Goal: Transaction & Acquisition: Obtain resource

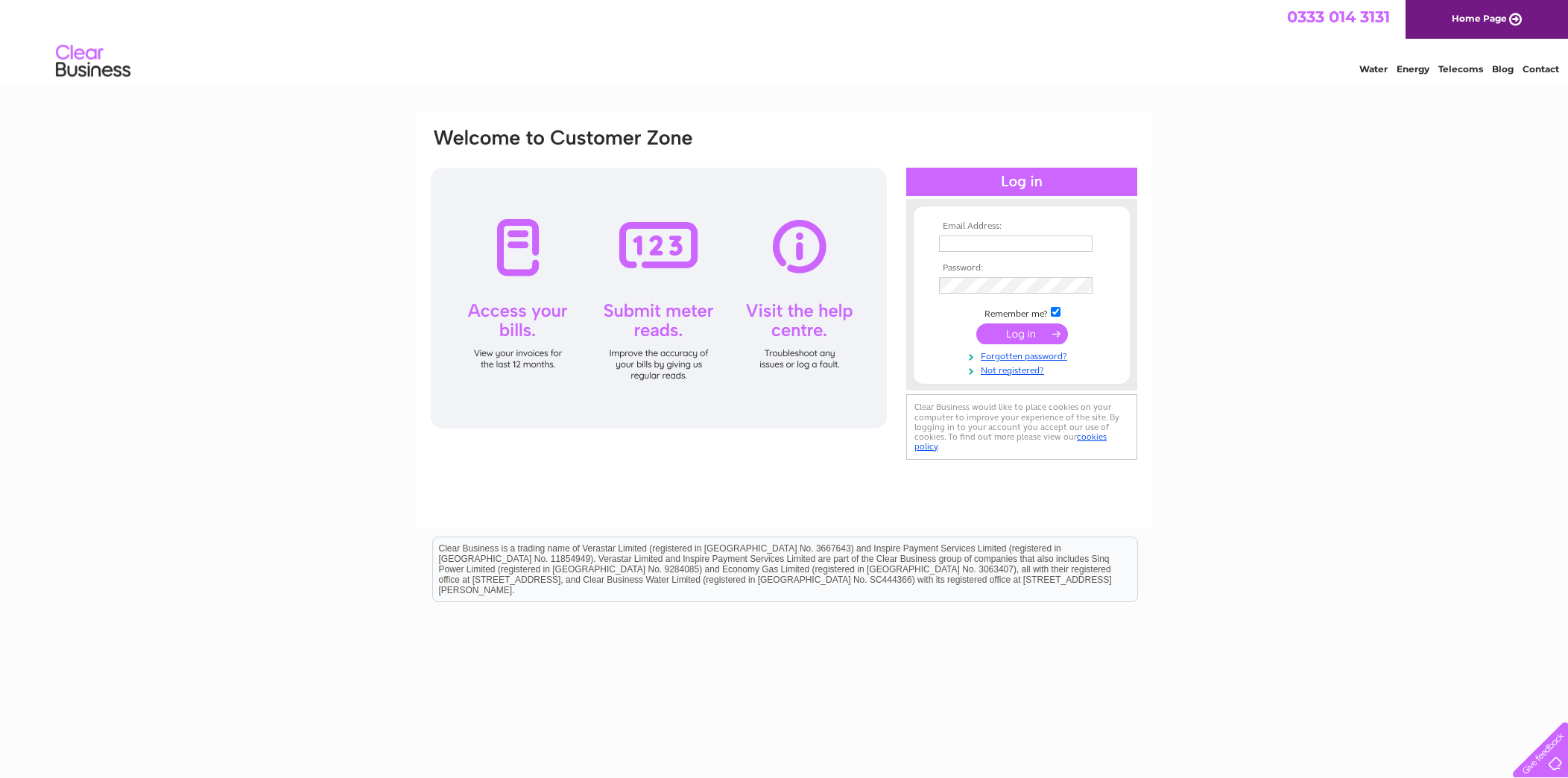
type input "[EMAIL_ADDRESS][DOMAIN_NAME]"
click at [1027, 331] on input "submit" at bounding box center [1022, 334] width 91 height 21
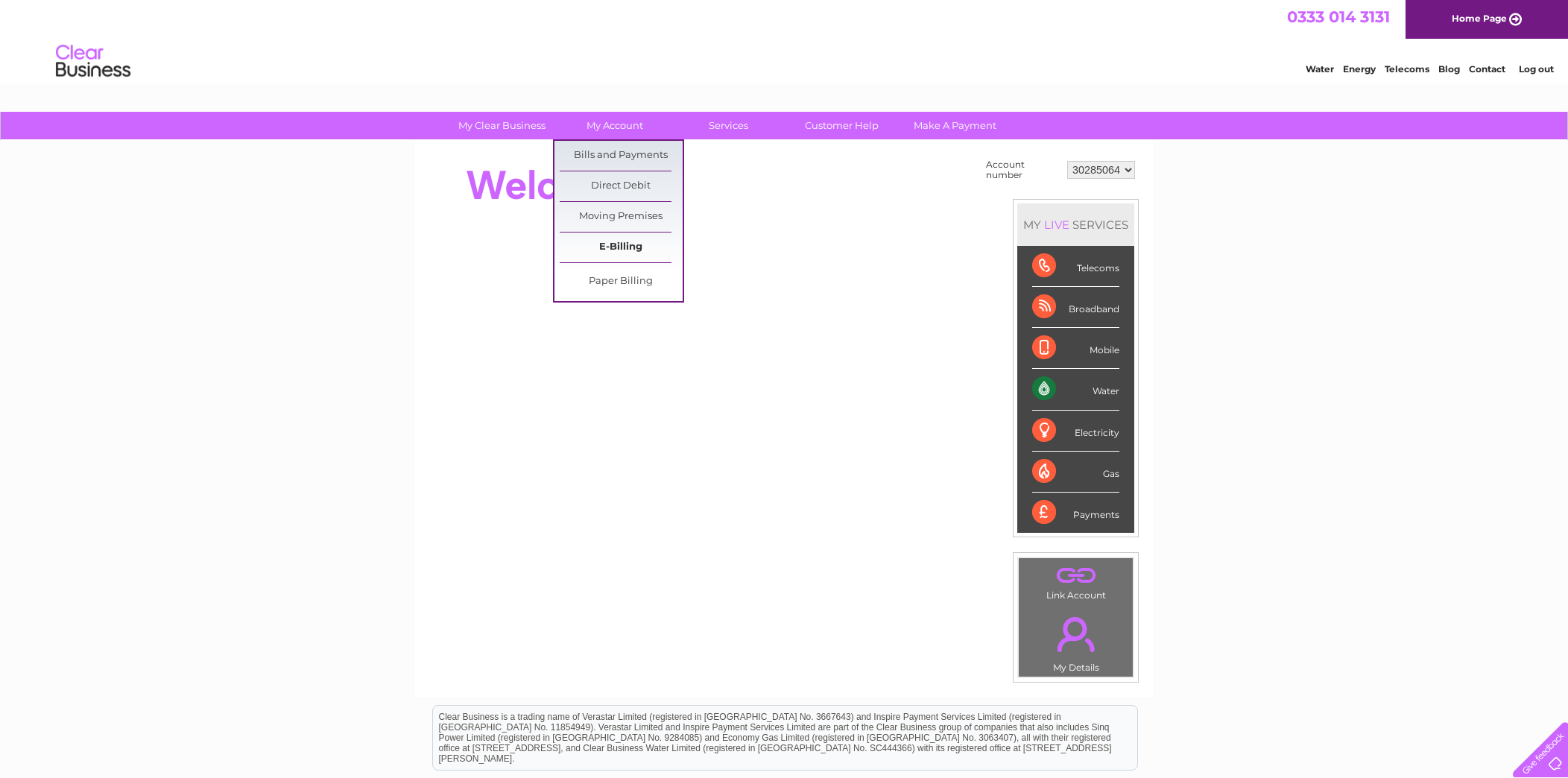
click at [631, 247] on link "E-Billing" at bounding box center [621, 248] width 123 height 30
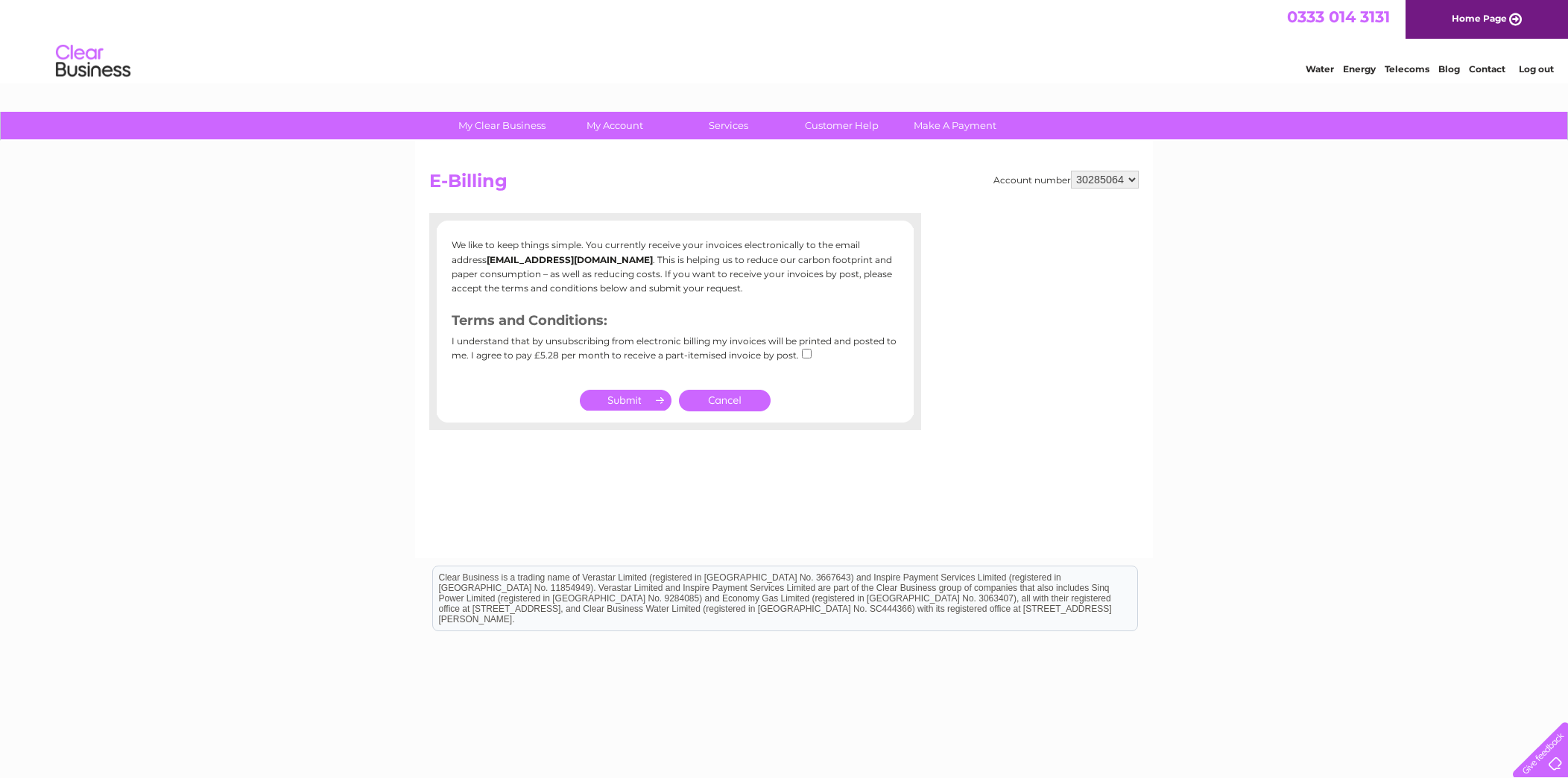
click at [729, 401] on link "Cancel" at bounding box center [725, 401] width 91 height 22
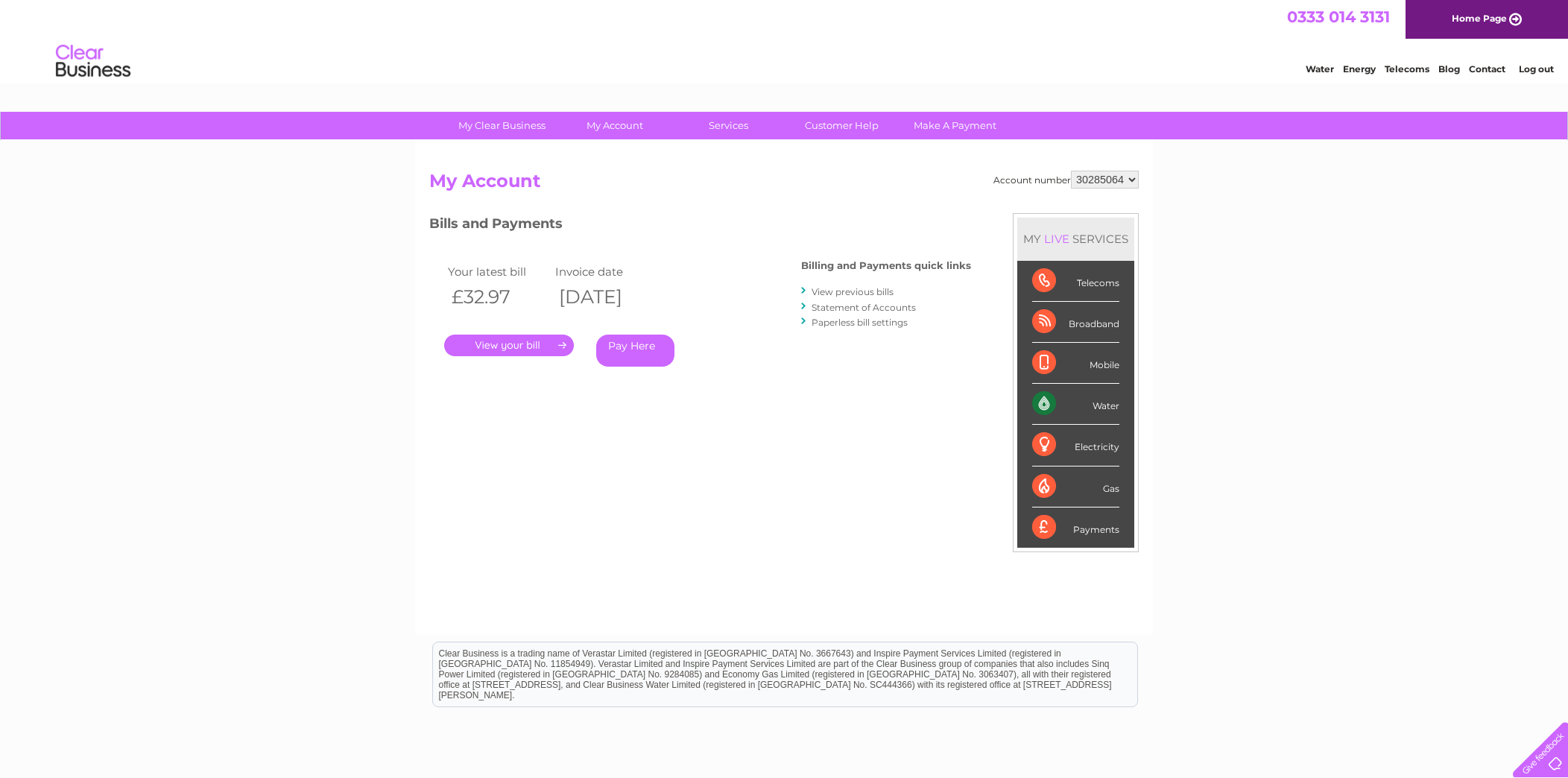
click at [863, 292] on link "View previous bills" at bounding box center [853, 292] width 82 height 11
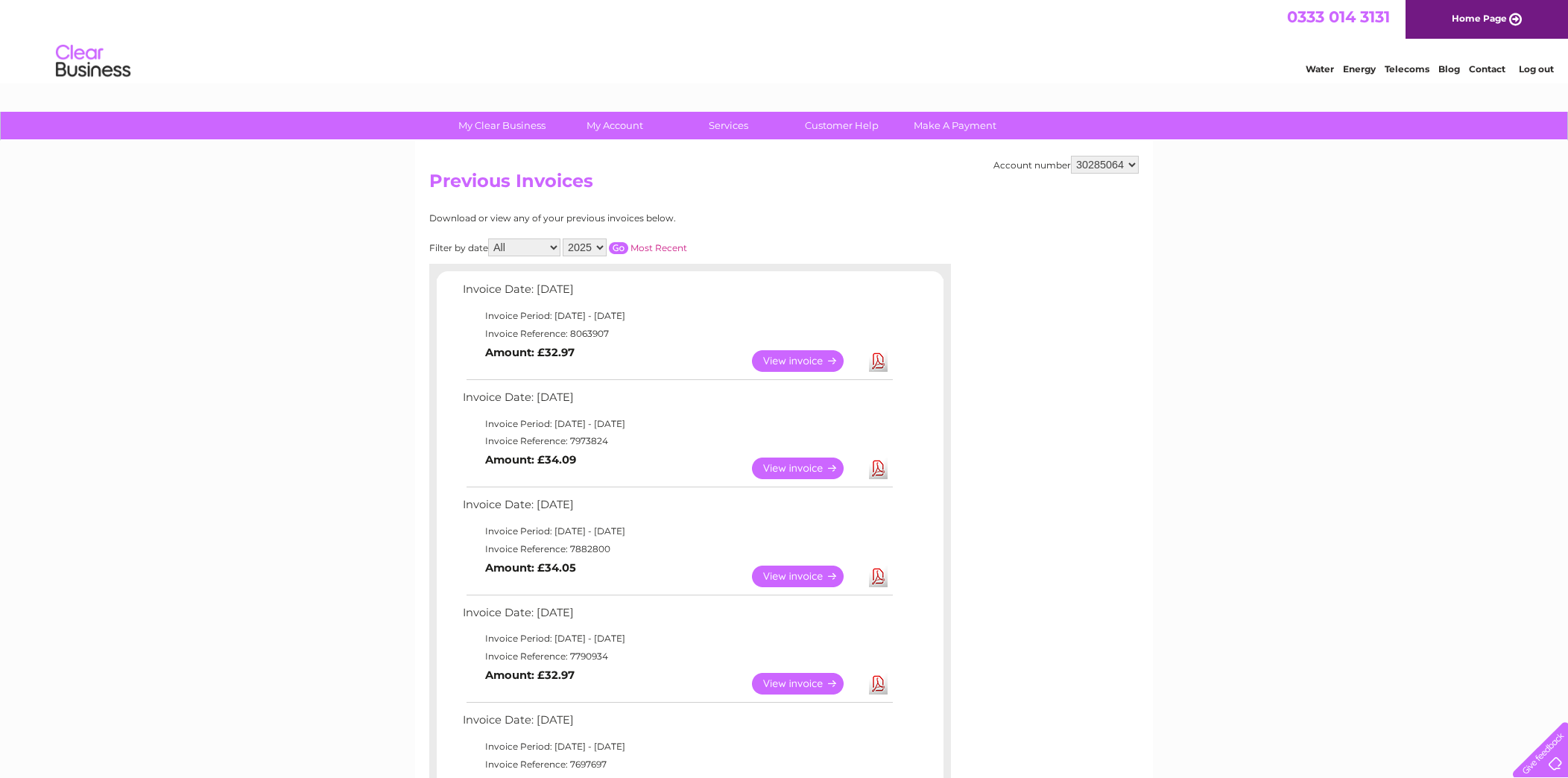
click at [813, 682] on link "View" at bounding box center [807, 684] width 110 height 22
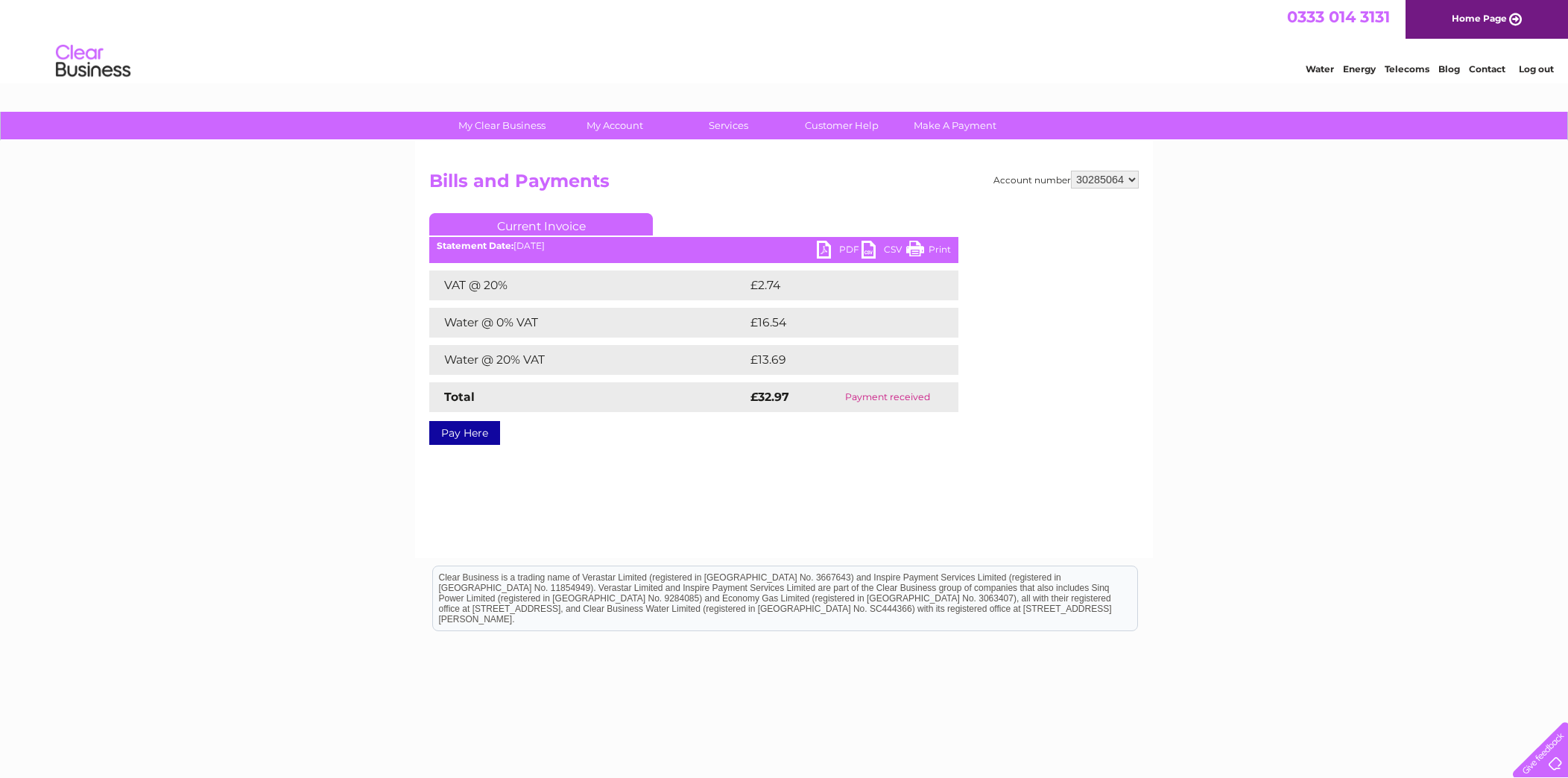
click at [946, 250] on link "Print" at bounding box center [928, 251] width 45 height 22
click at [845, 250] on link "PDF" at bounding box center [838, 251] width 45 height 22
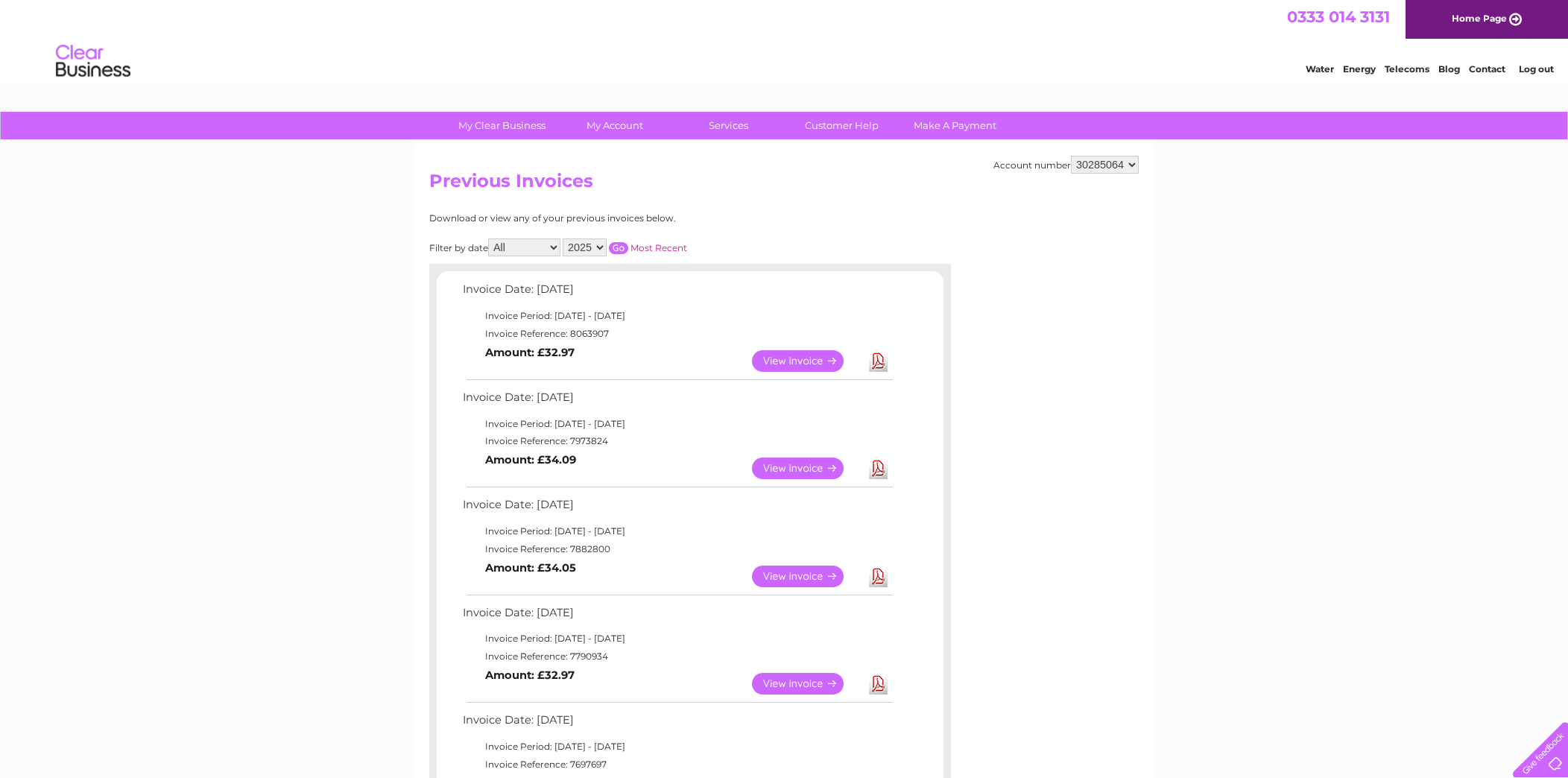
click at [876, 575] on link "Download" at bounding box center [878, 577] width 18 height 22
click at [875, 463] on link "Download" at bounding box center [878, 469] width 18 height 22
click at [881, 356] on link "Download" at bounding box center [878, 361] width 18 height 22
click at [1129, 159] on select "30285064 30299076 30299099 30299616" at bounding box center [1105, 164] width 68 height 18
select select "30299616"
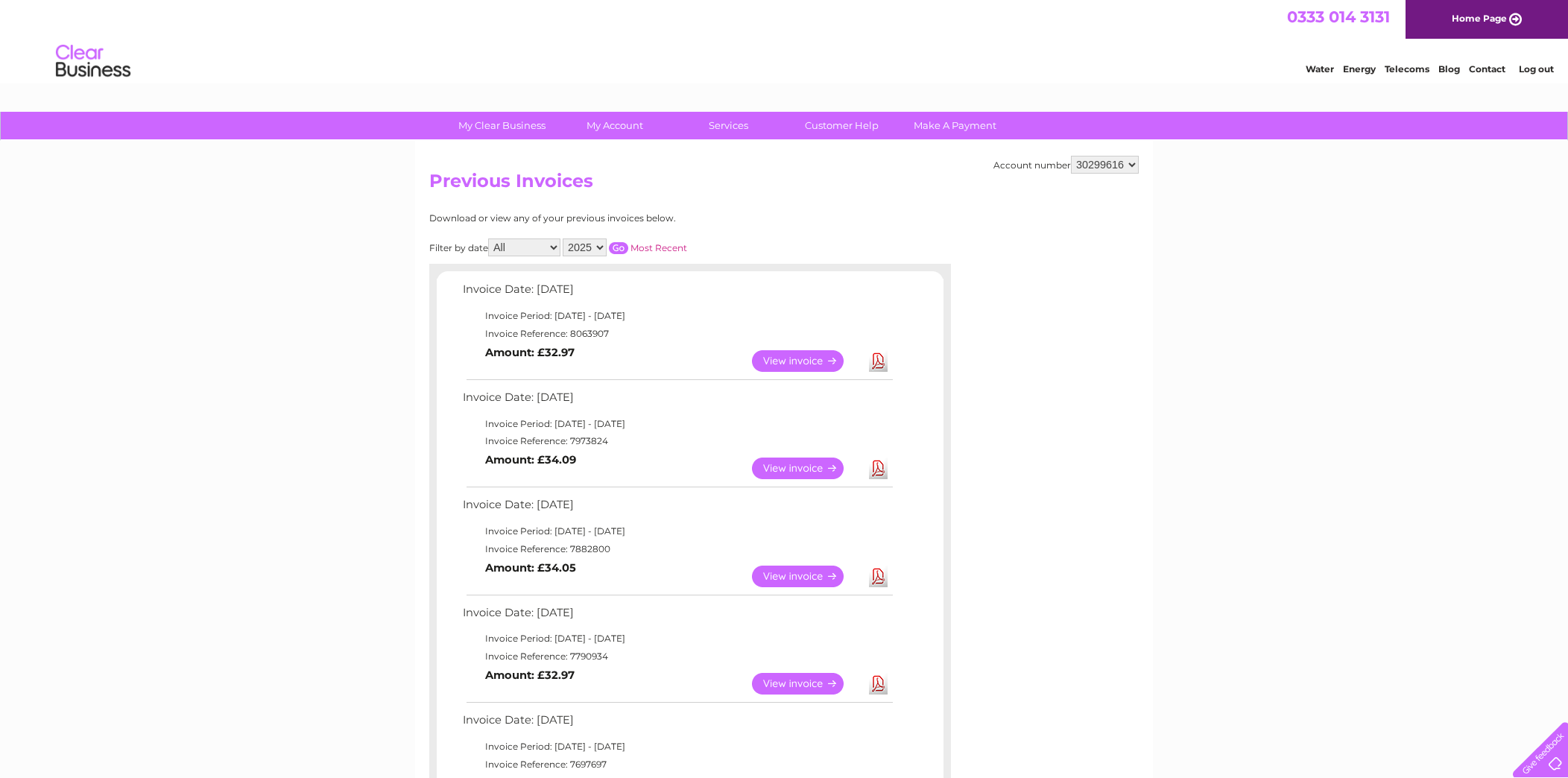
click at [1071, 156] on select "30285064 30299076 30299099 30299616" at bounding box center [1105, 164] width 68 height 18
click at [875, 681] on link "Download" at bounding box center [878, 684] width 18 height 22
click at [876, 575] on link "Download" at bounding box center [878, 577] width 18 height 22
click at [875, 466] on link "Download" at bounding box center [878, 469] width 18 height 22
